Goal: Navigation & Orientation: Find specific page/section

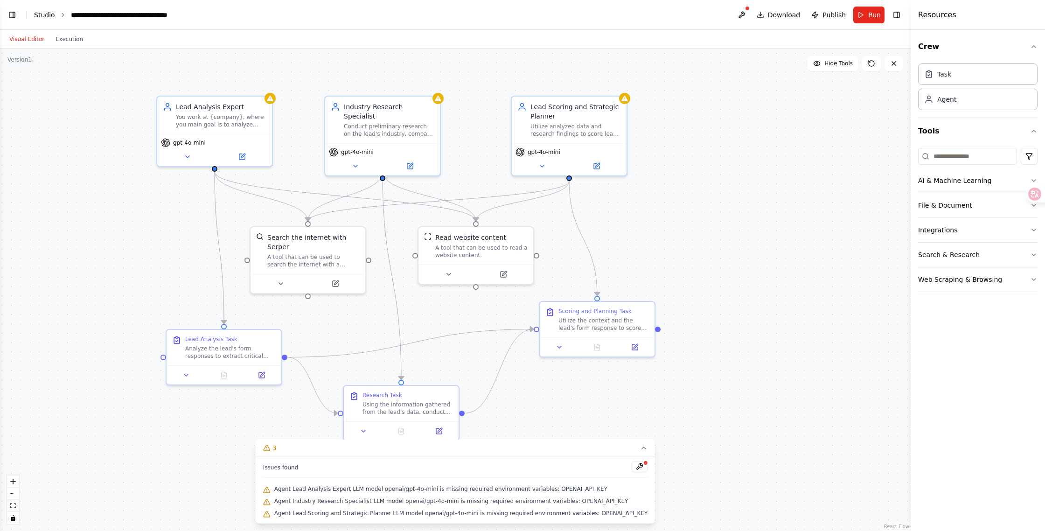
click at [43, 13] on link "Studio" at bounding box center [44, 14] width 21 height 7
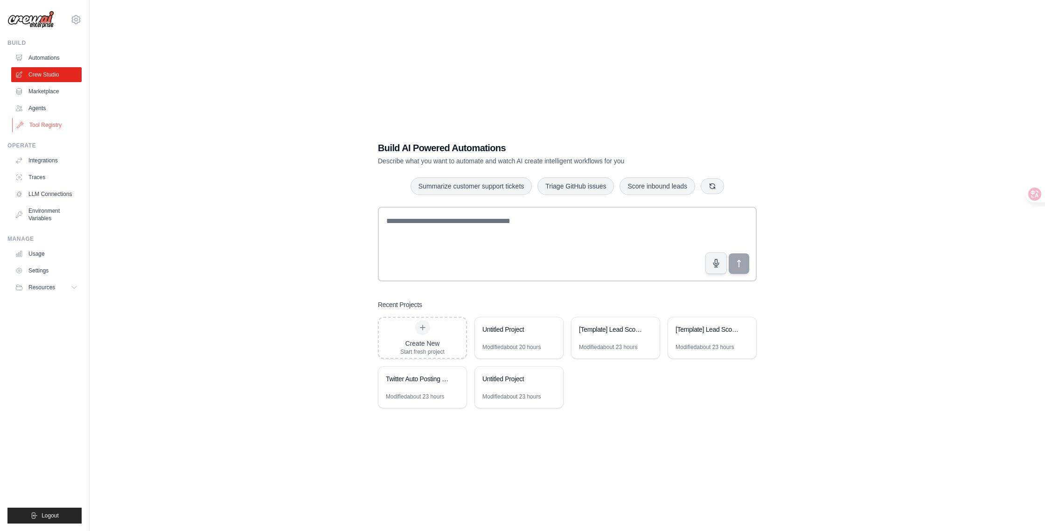
click at [48, 126] on link "Tool Registry" at bounding box center [47, 125] width 70 height 15
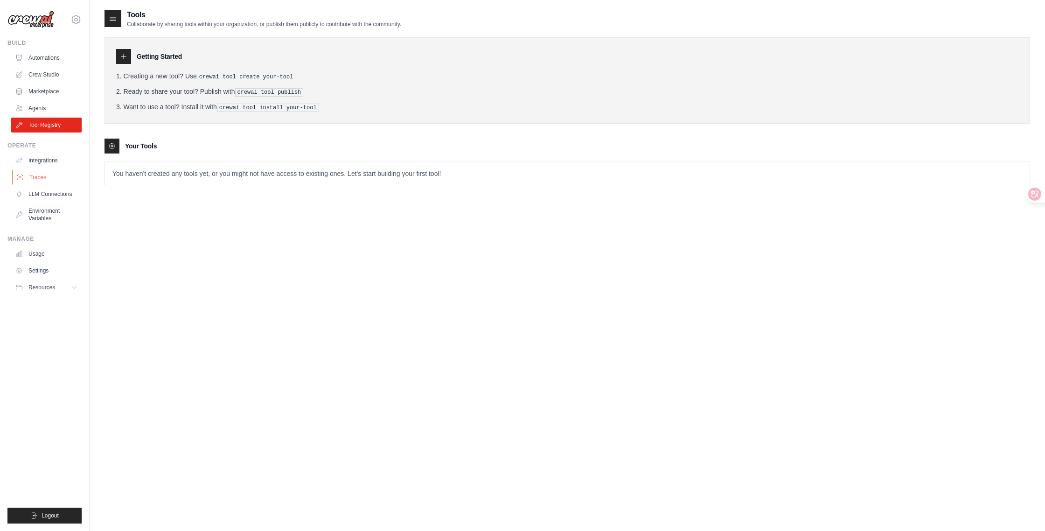
drag, startPoint x: 41, startPoint y: 162, endPoint x: 42, endPoint y: 179, distance: 16.8
click at [41, 162] on link "Integrations" at bounding box center [46, 160] width 70 height 15
